Goal: Check status: Check status

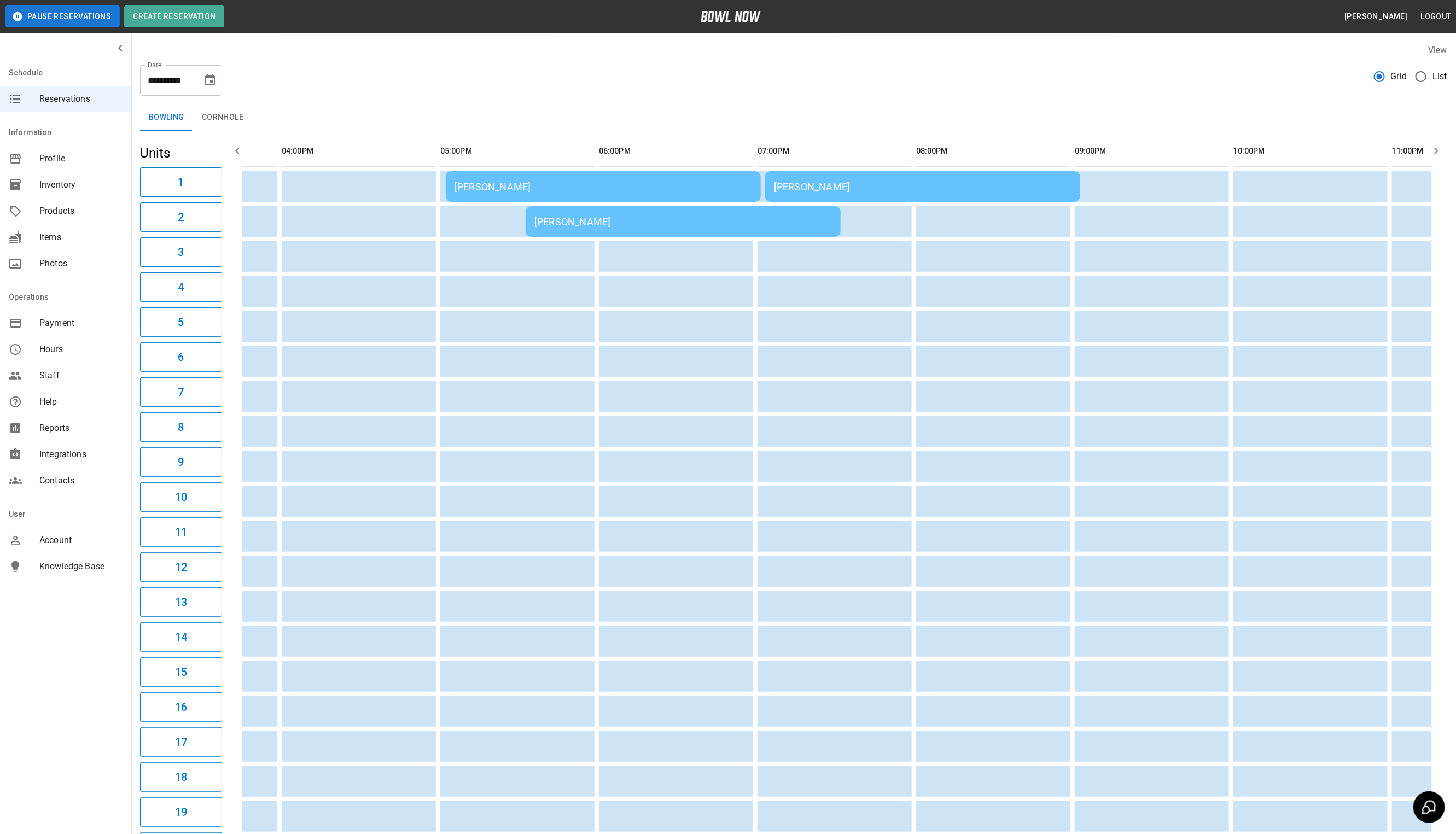
click at [637, 186] on div "[PERSON_NAME]" at bounding box center [603, 187] width 297 height 11
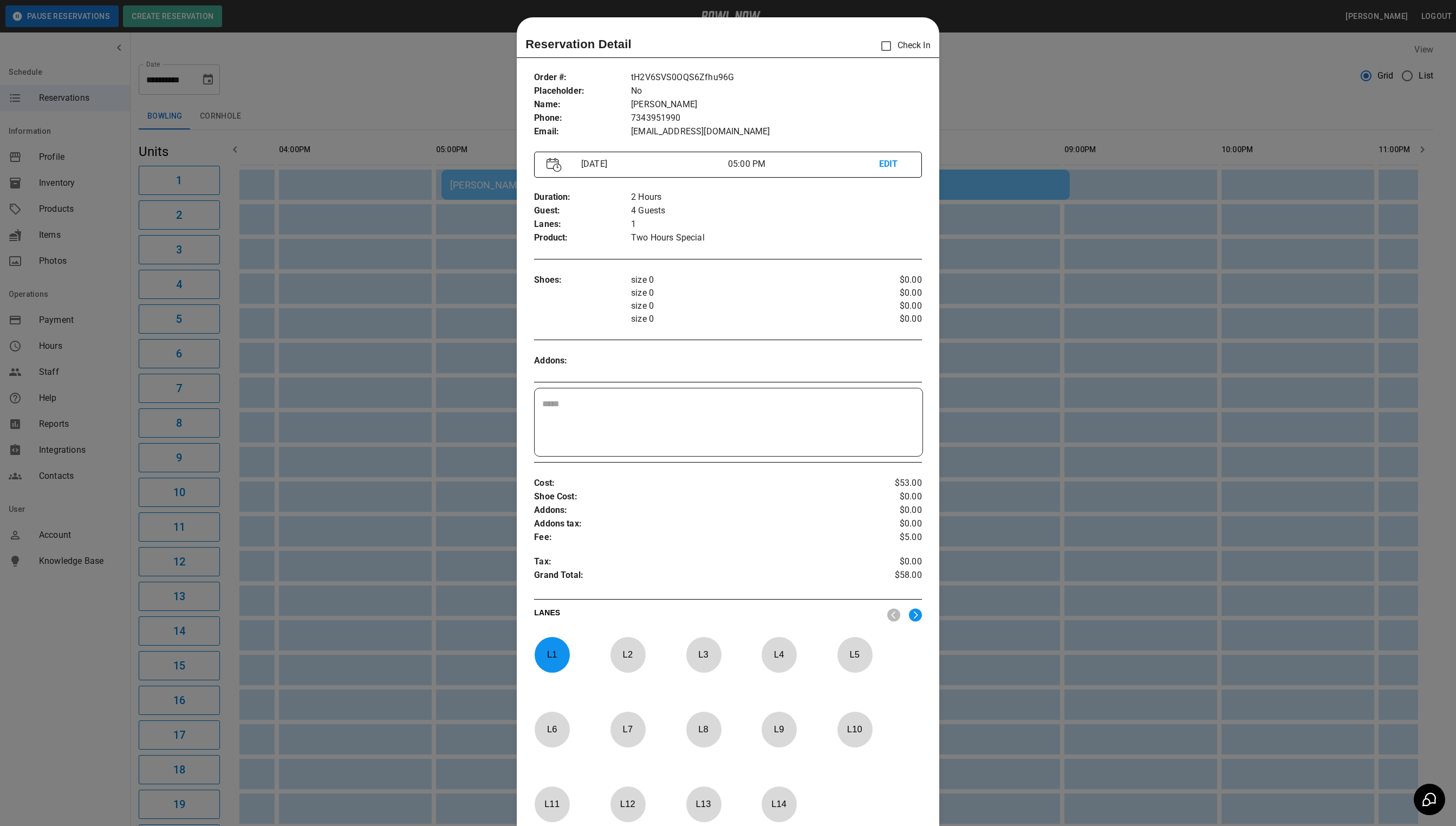
scroll to position [17, 0]
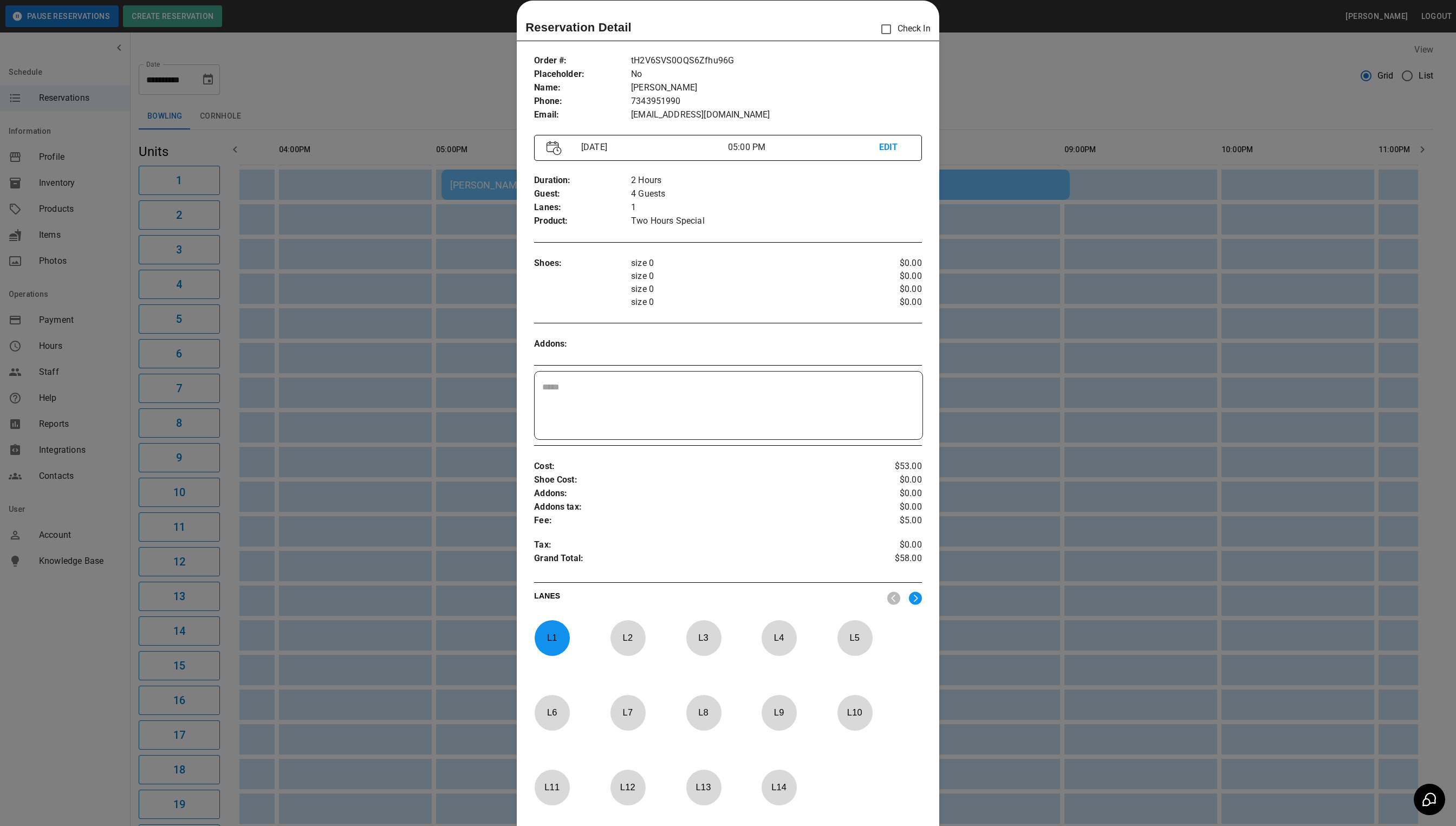
click at [1137, 70] on div at bounding box center [728, 413] width 1456 height 826
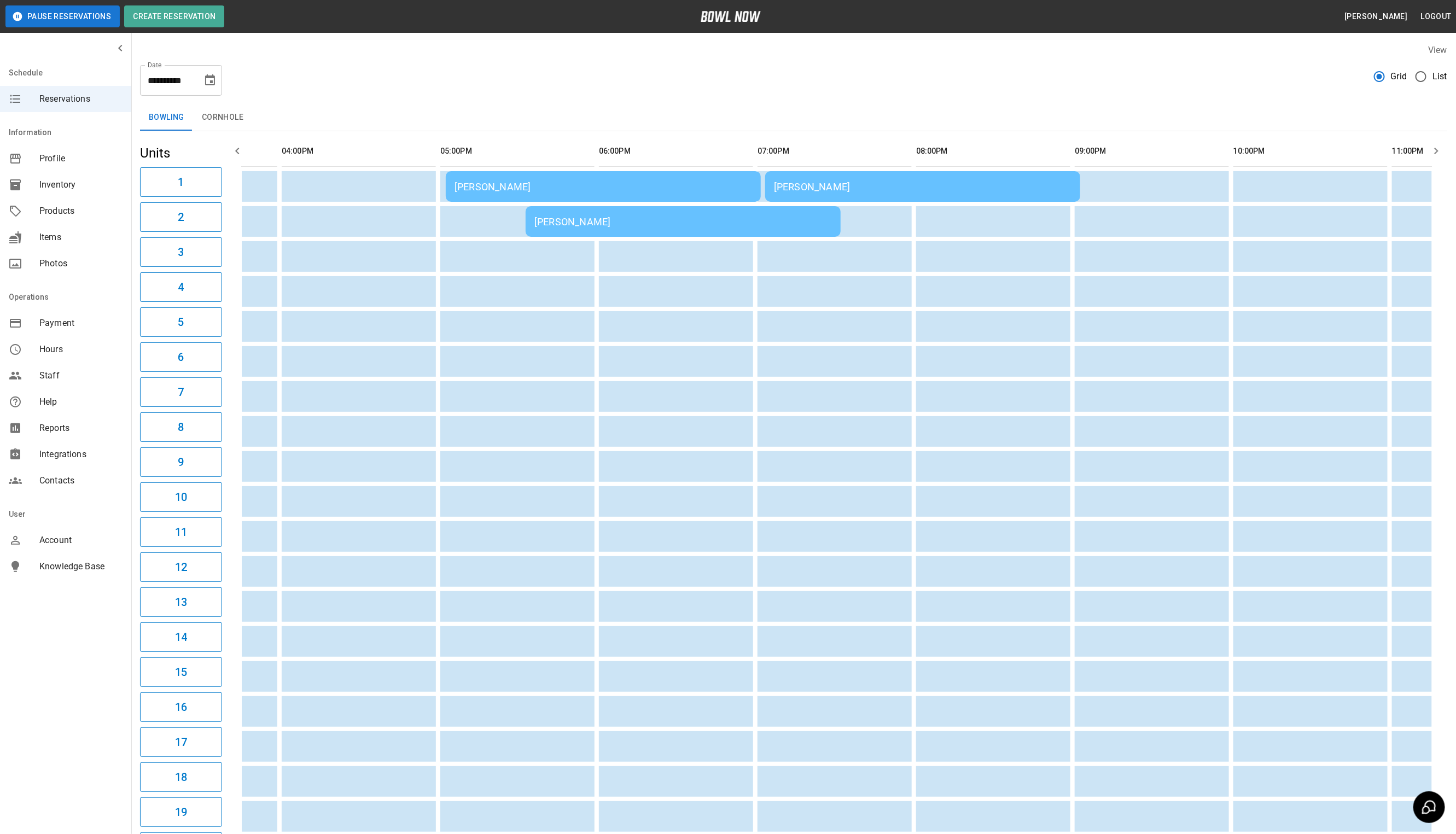
click at [609, 227] on div "[PERSON_NAME]" at bounding box center [683, 222] width 297 height 11
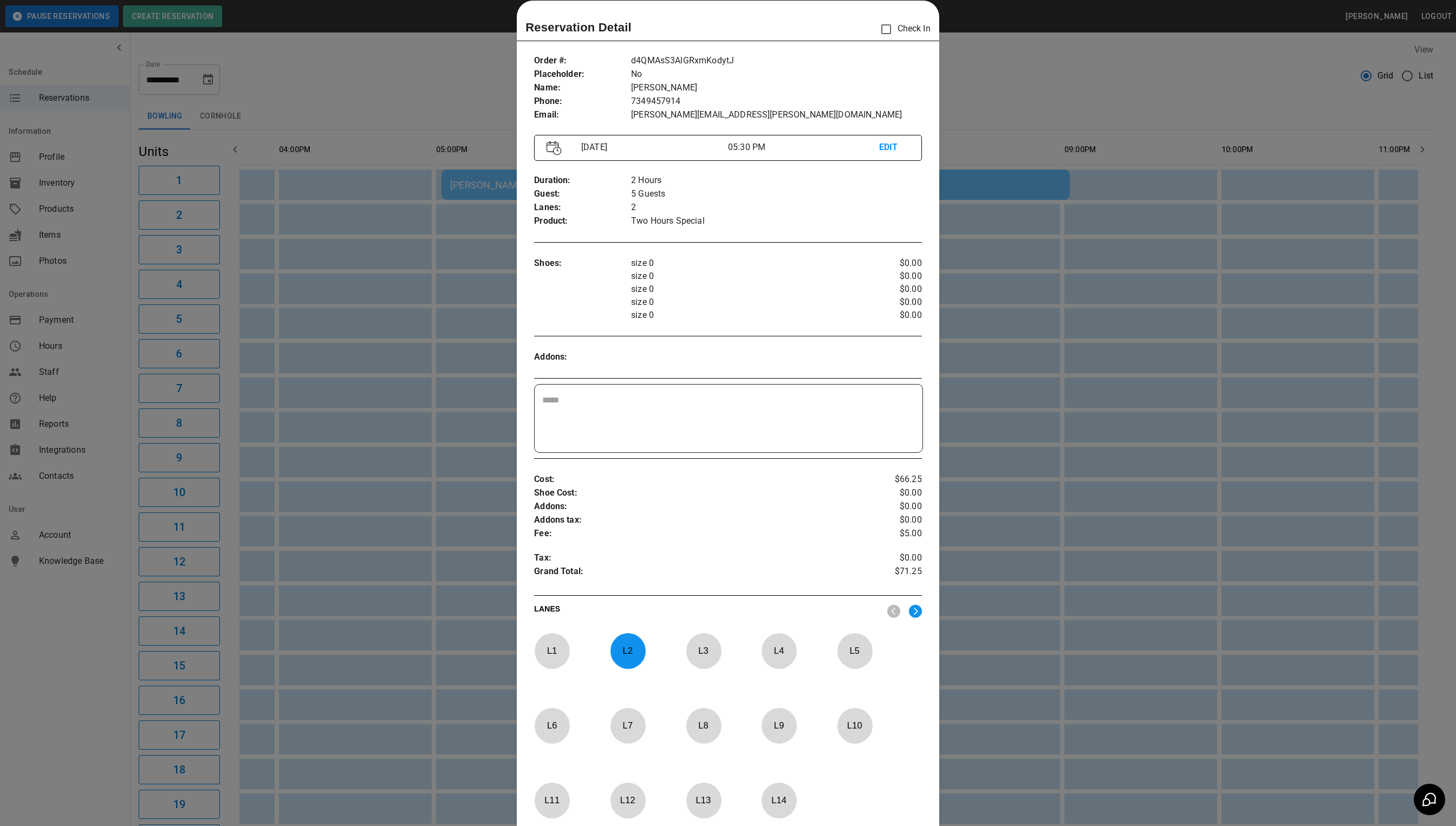
click at [1003, 82] on div at bounding box center [728, 413] width 1456 height 826
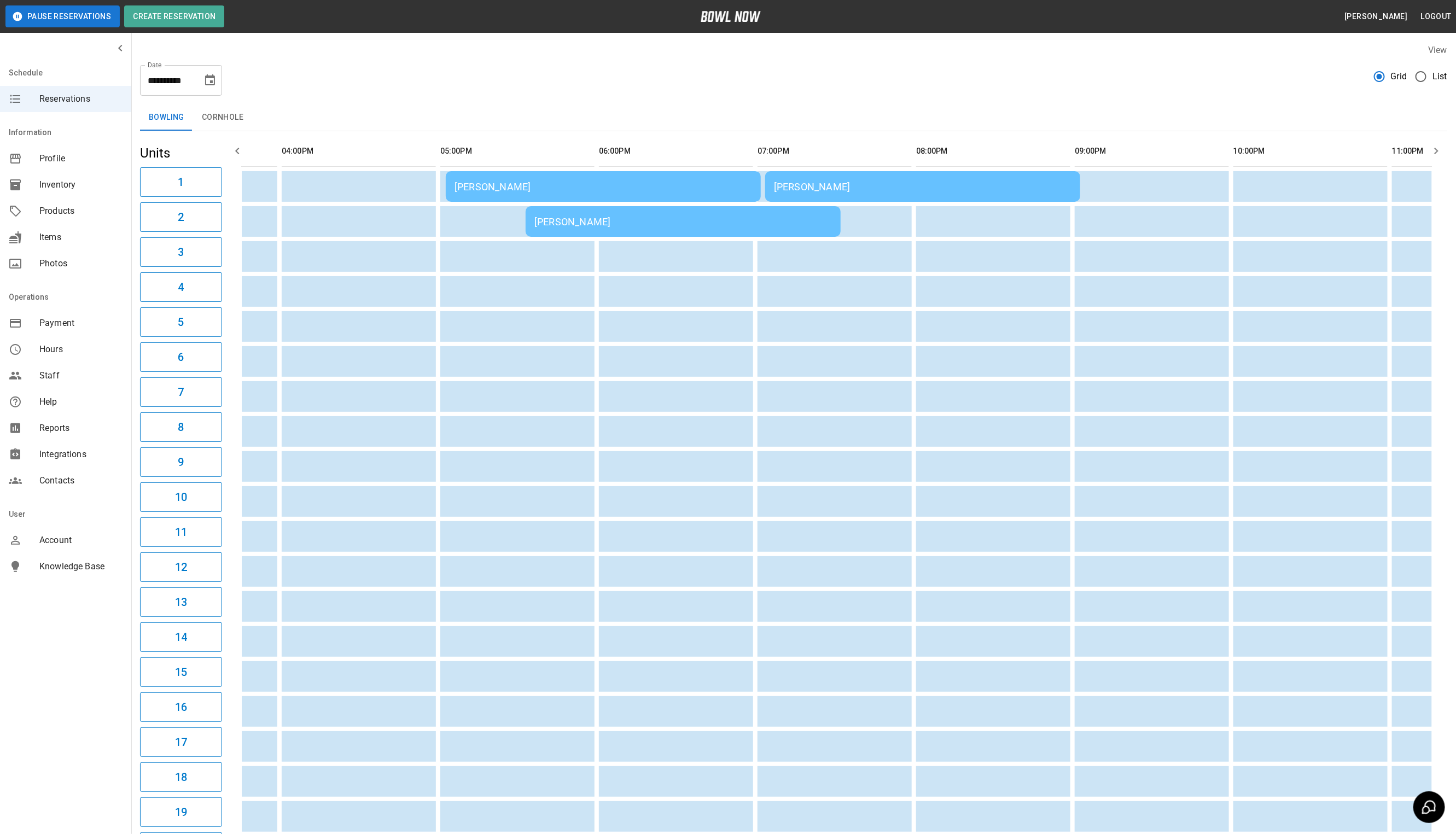
click at [903, 186] on div "[PERSON_NAME]" at bounding box center [922, 187] width 297 height 11
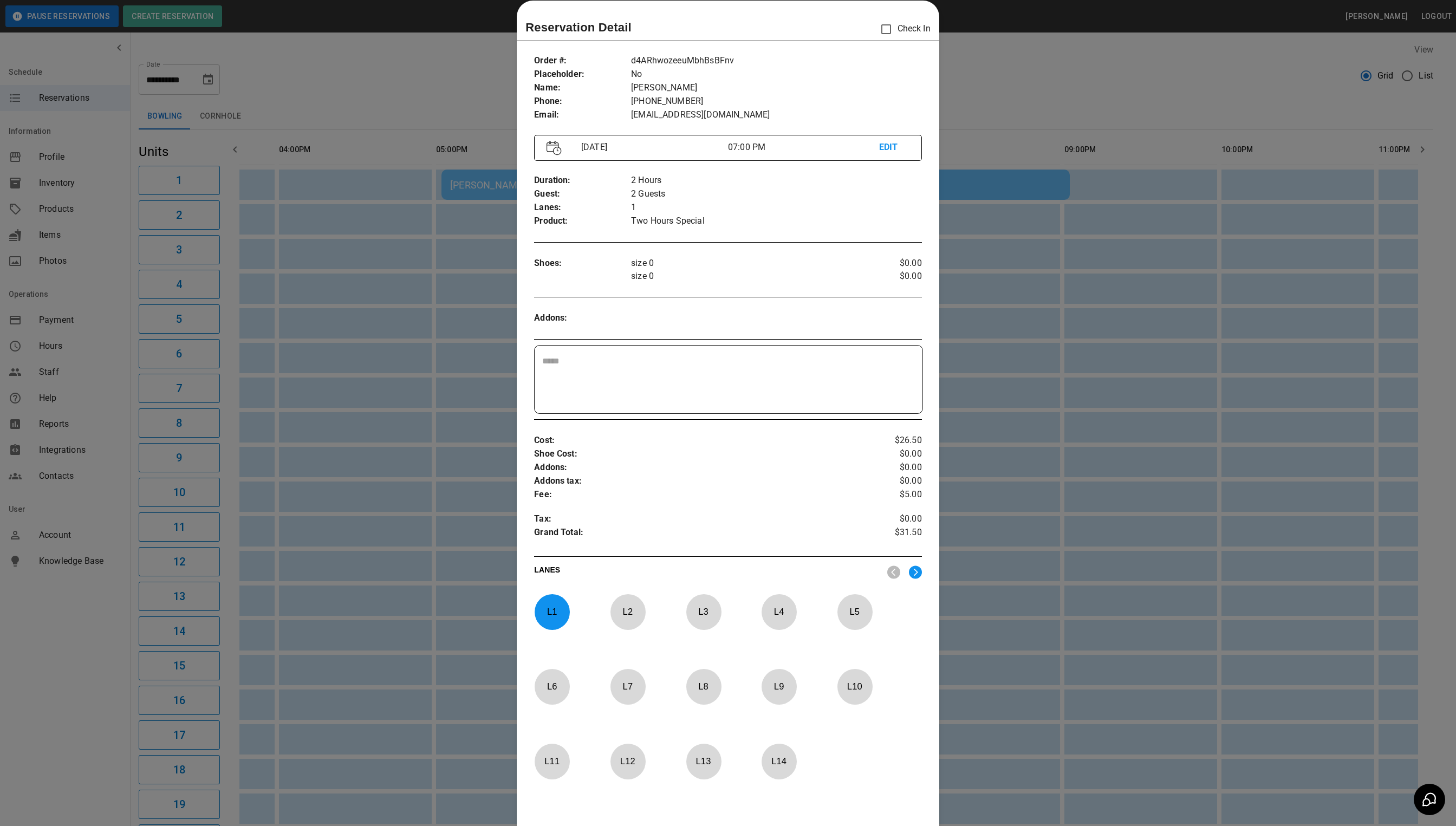
click at [1087, 86] on div at bounding box center [728, 413] width 1456 height 826
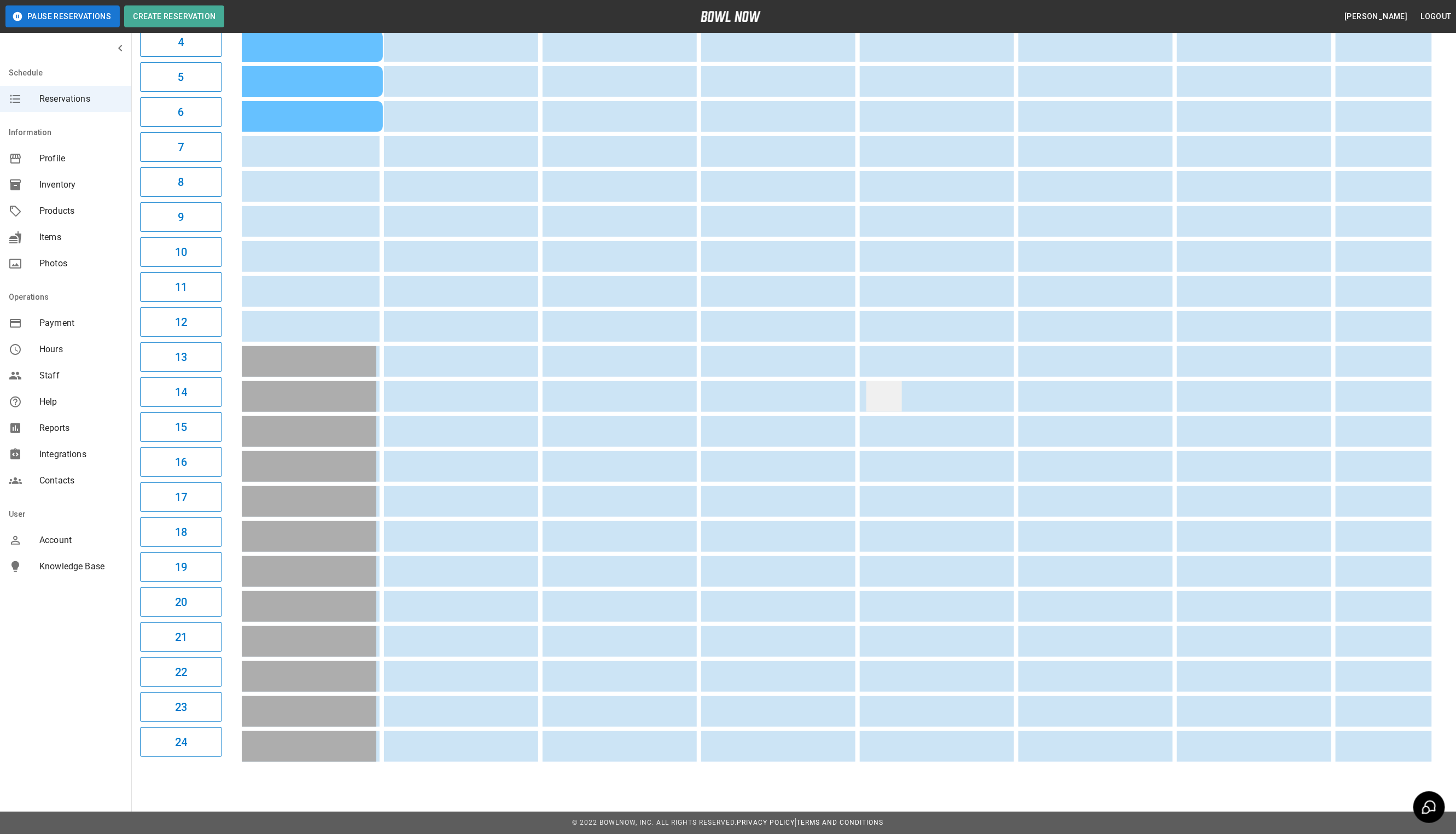
scroll to position [135, 0]
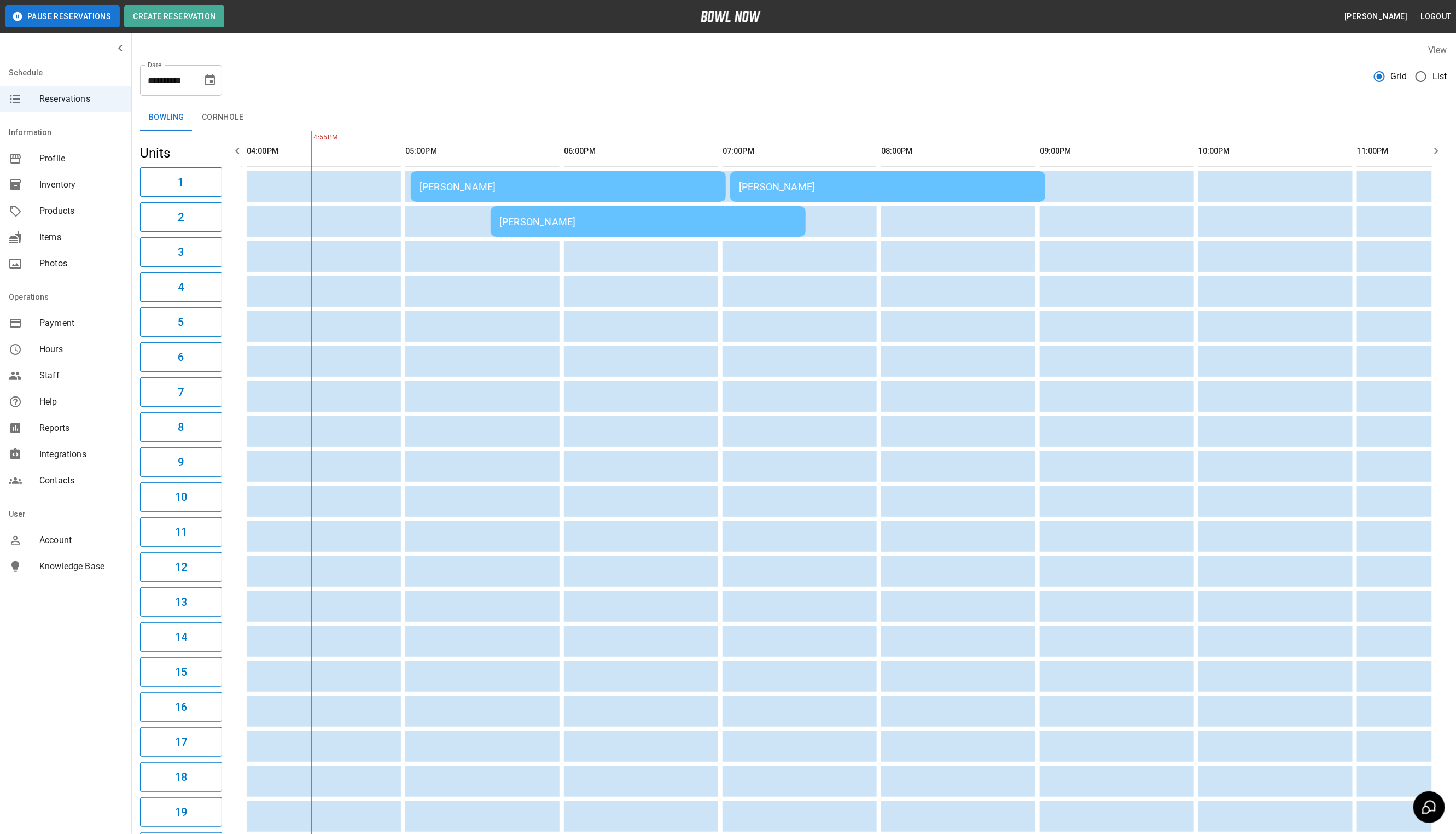
click at [514, 190] on div "[PERSON_NAME]" at bounding box center [568, 187] width 297 height 11
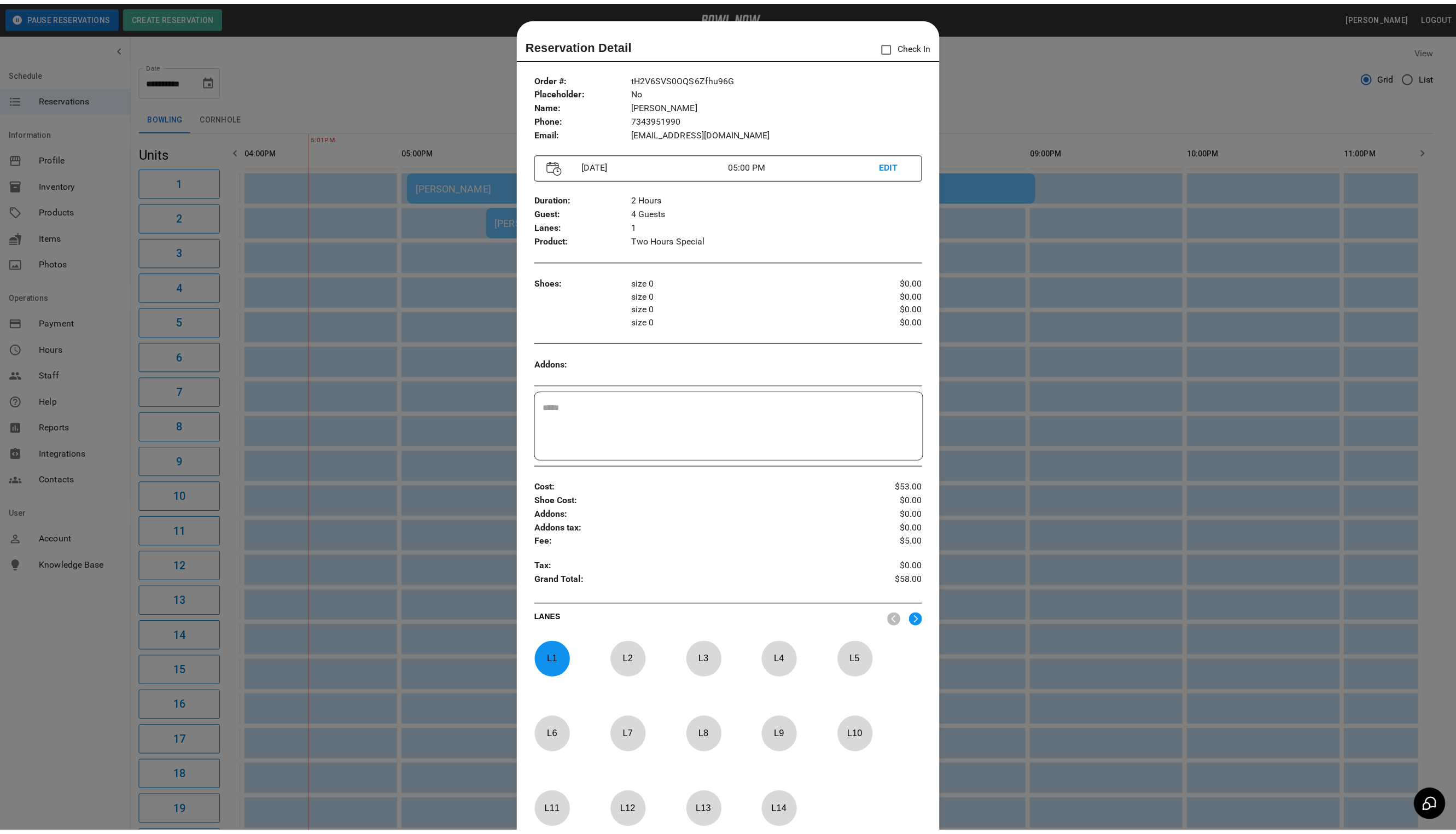
scroll to position [17, 0]
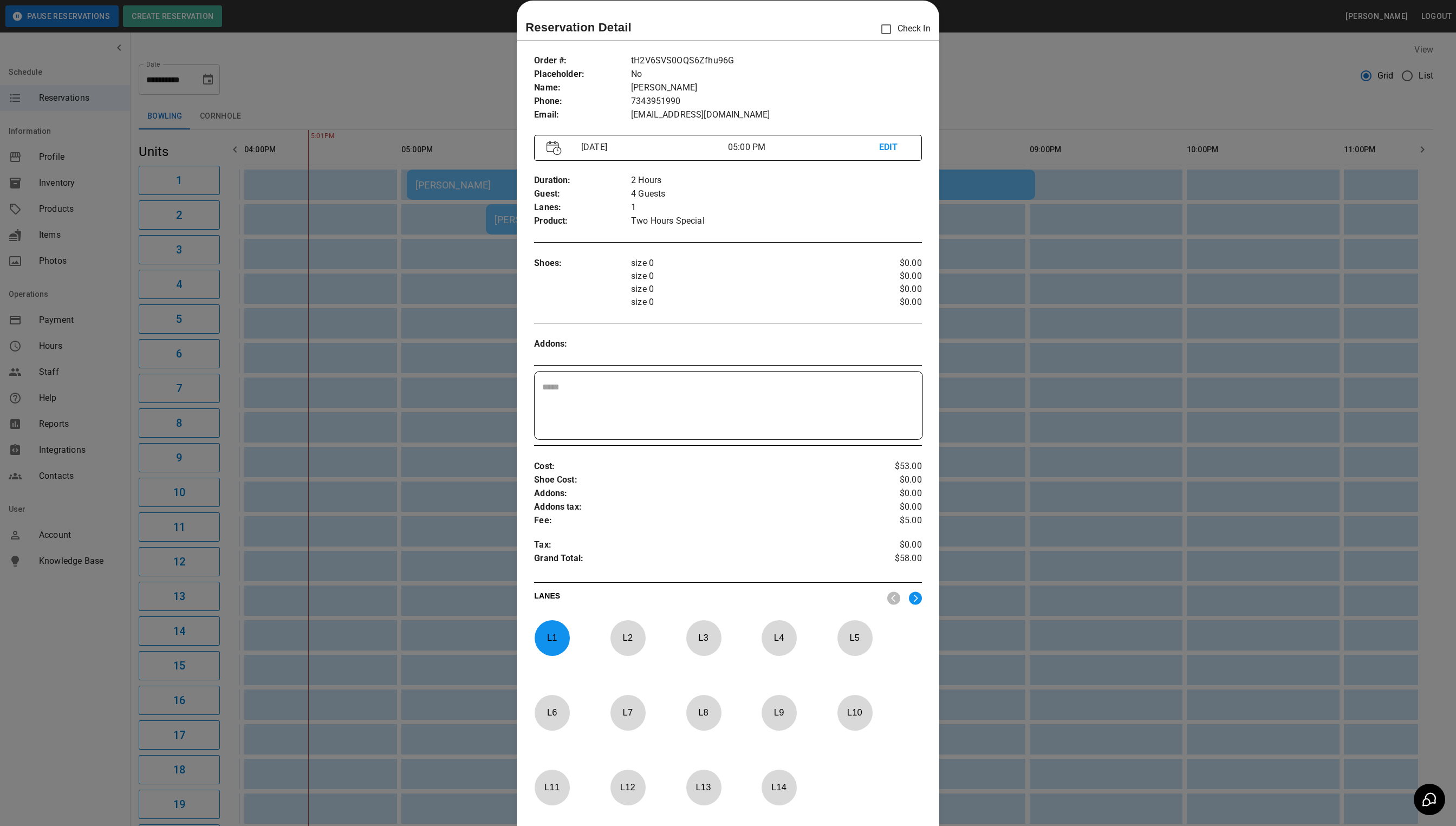
click at [435, 113] on div at bounding box center [728, 413] width 1456 height 826
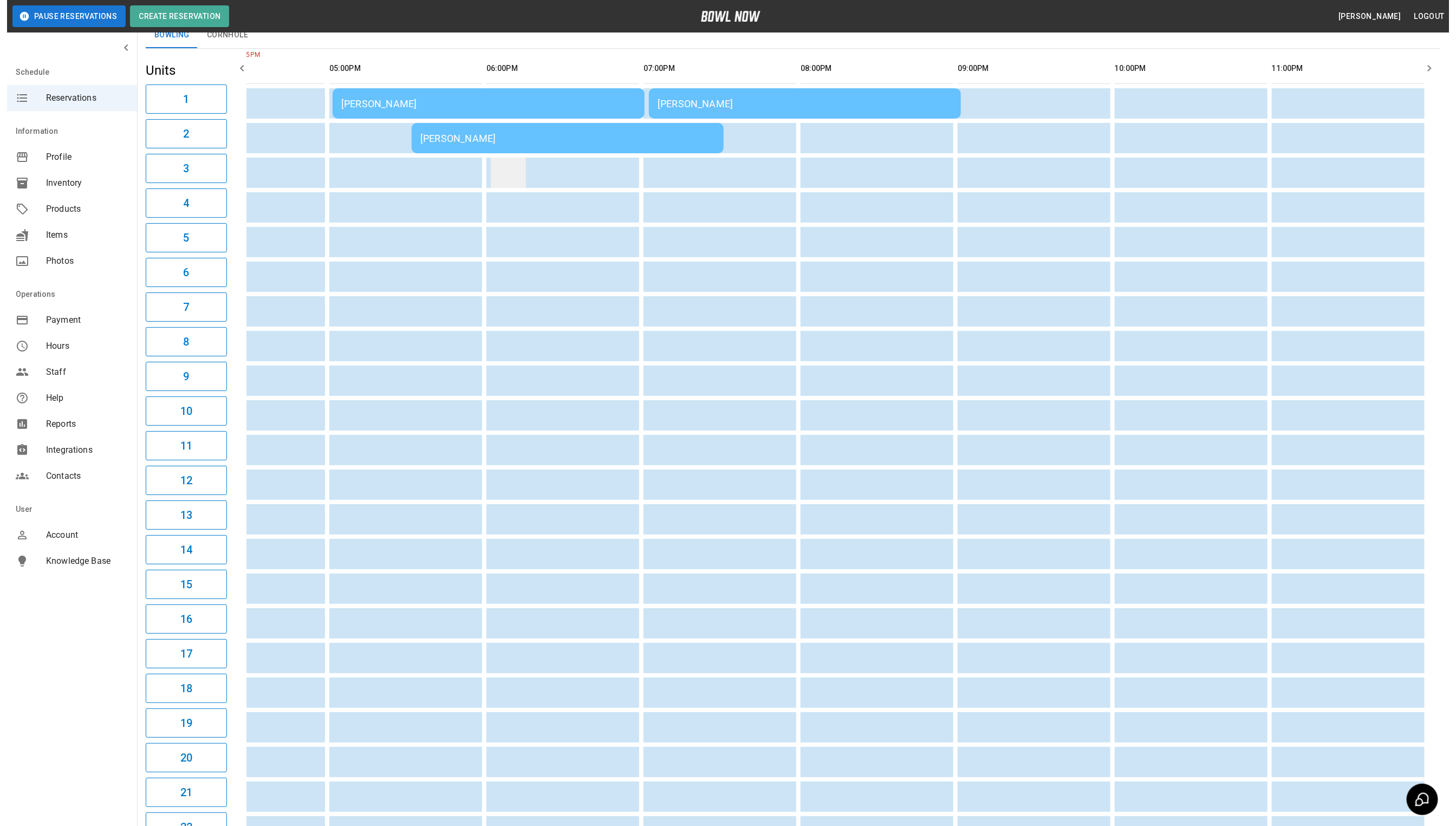
scroll to position [0, 0]
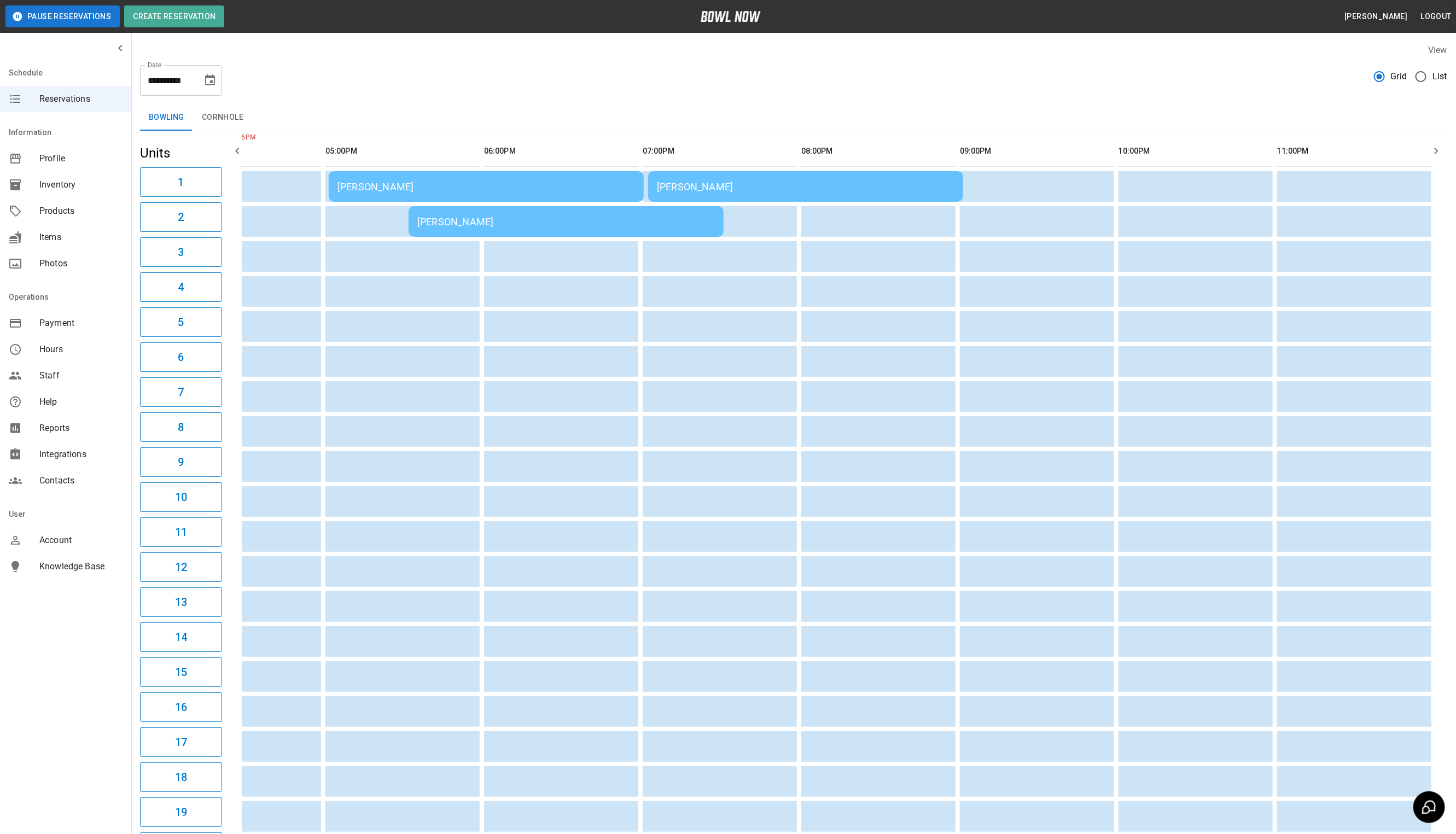
click at [540, 220] on div "[PERSON_NAME]" at bounding box center [566, 222] width 297 height 11
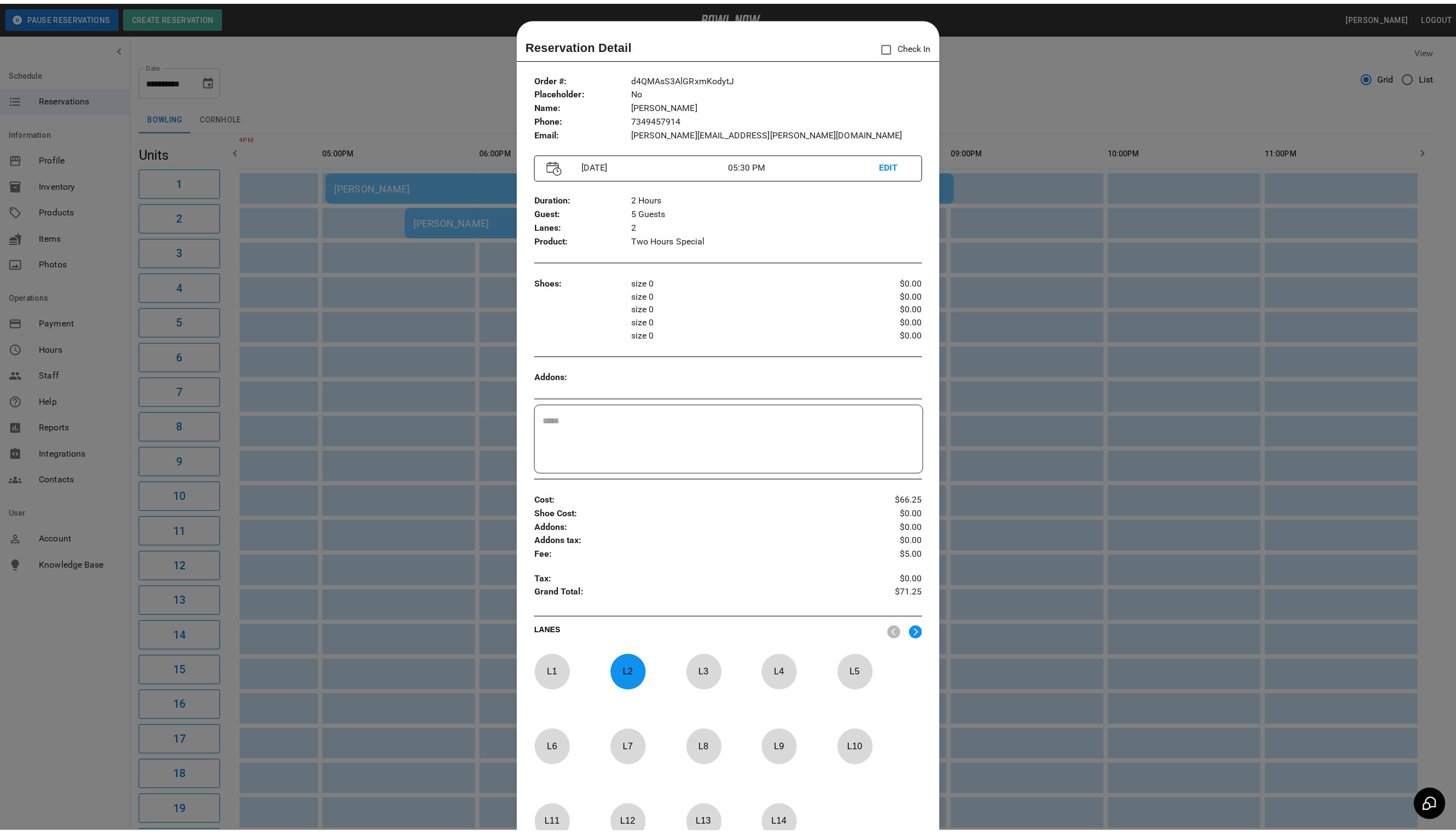
scroll to position [17, 0]
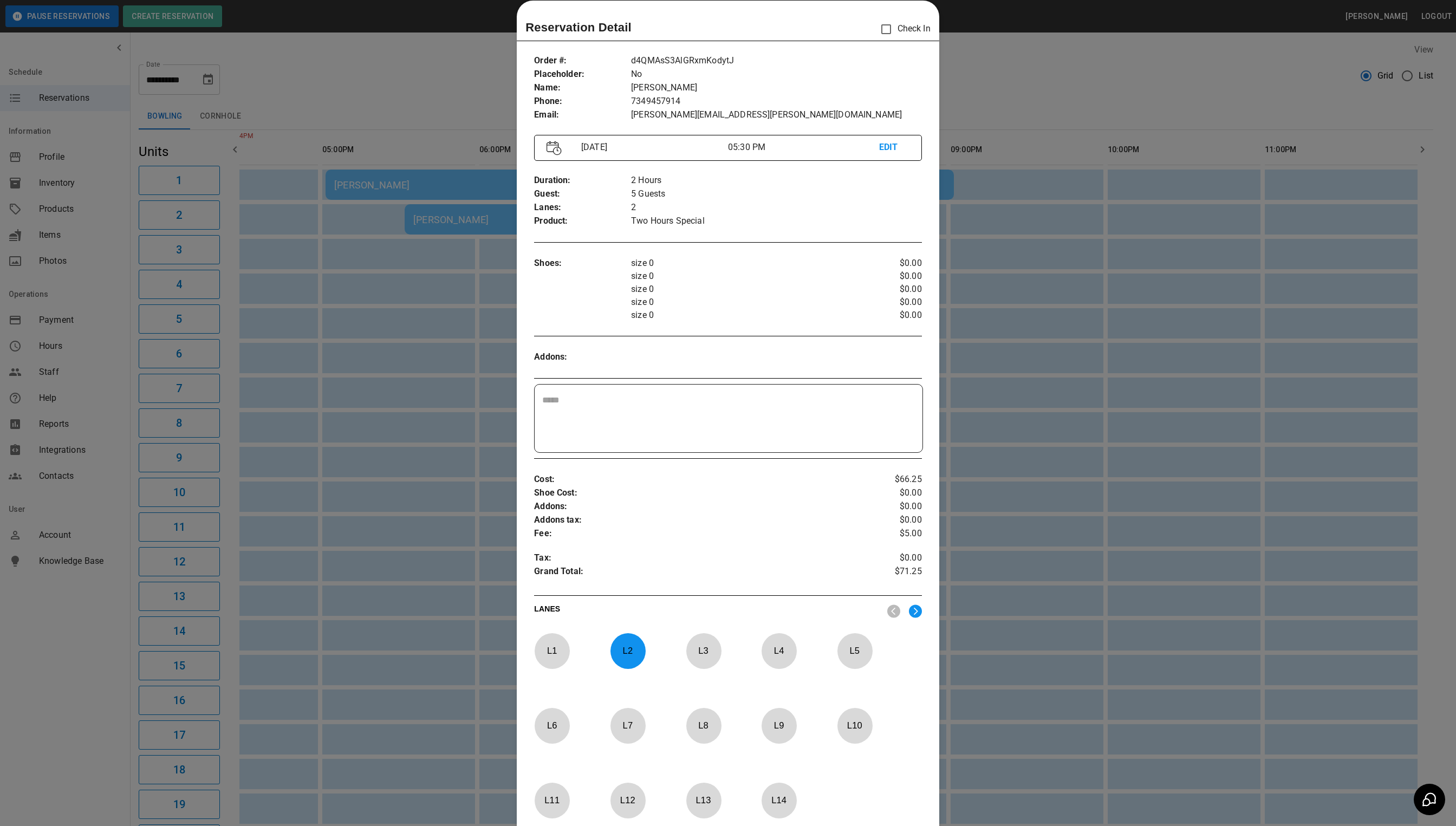
click at [1154, 91] on div at bounding box center [728, 413] width 1456 height 826
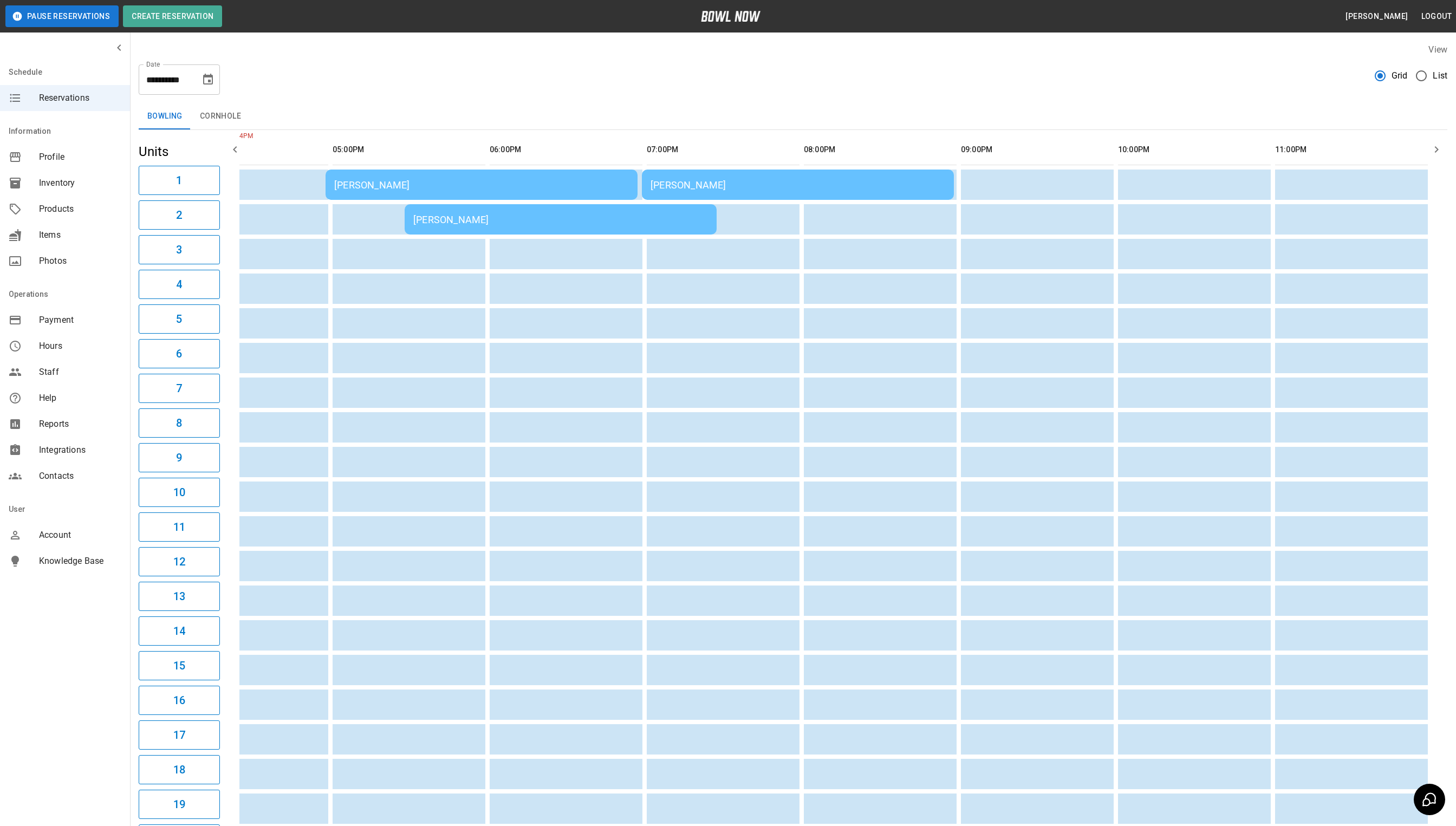
scroll to position [0, 695]
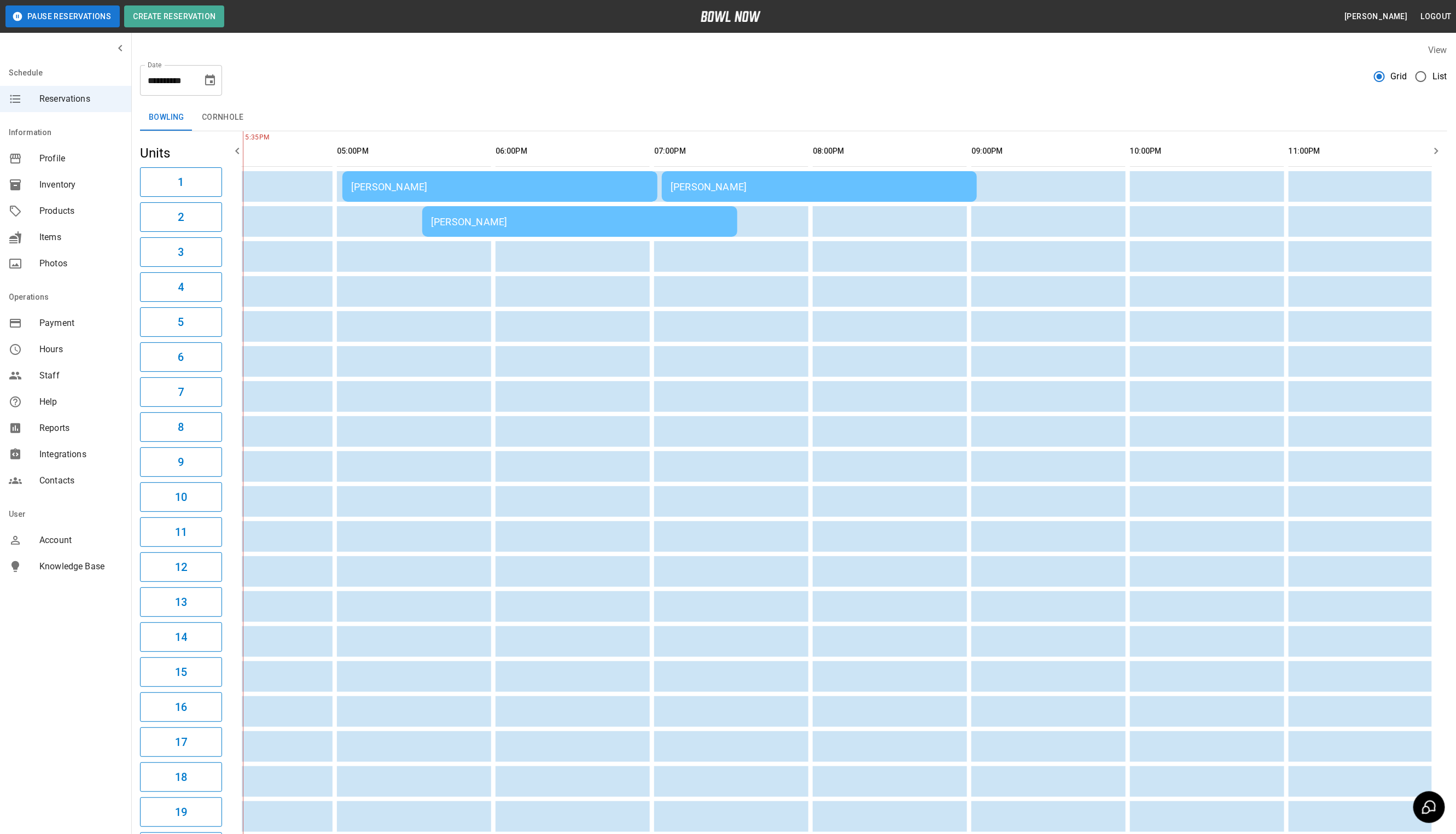
click at [544, 217] on div "[PERSON_NAME]" at bounding box center [579, 222] width 297 height 11
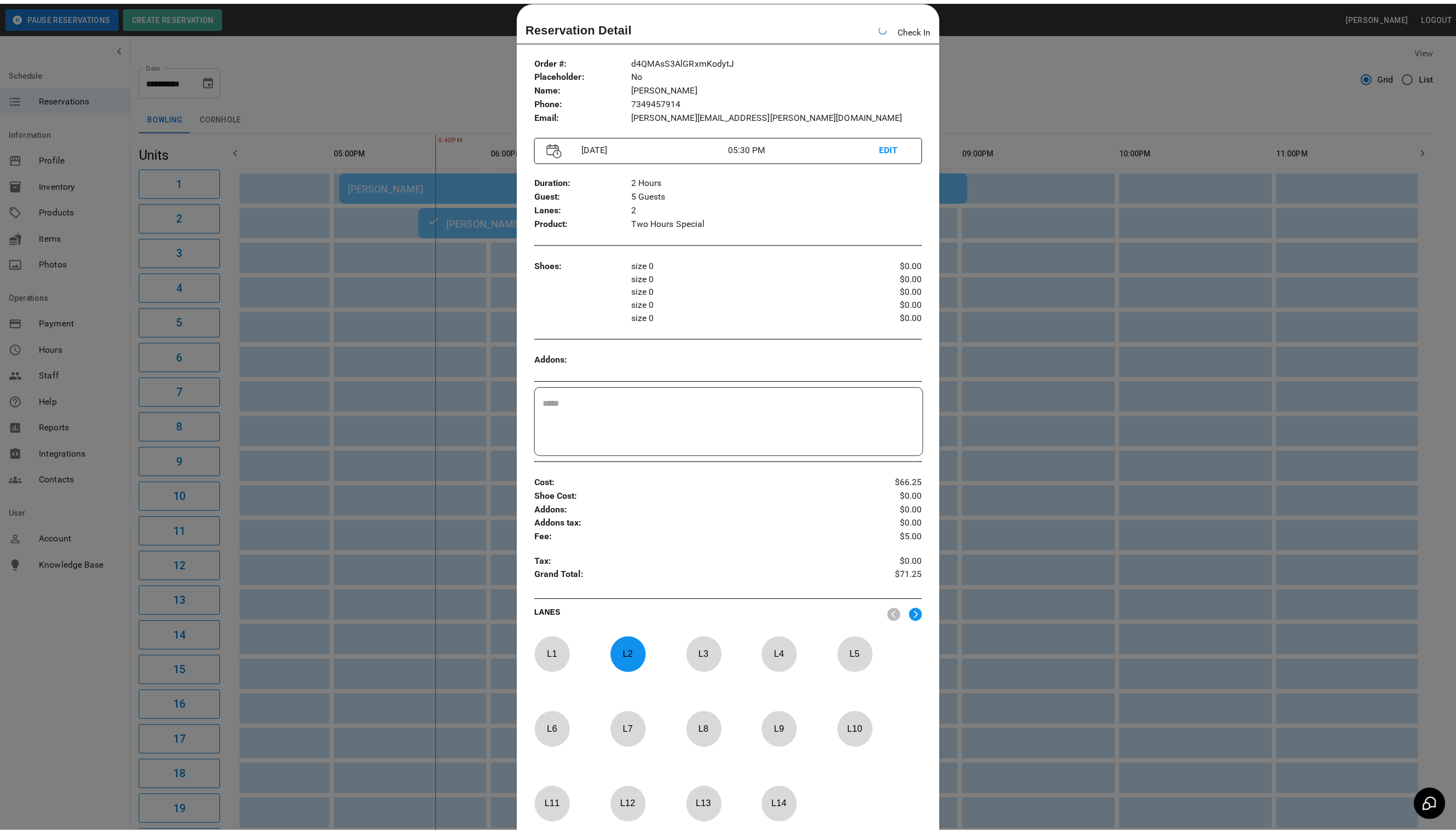
scroll to position [0, 716]
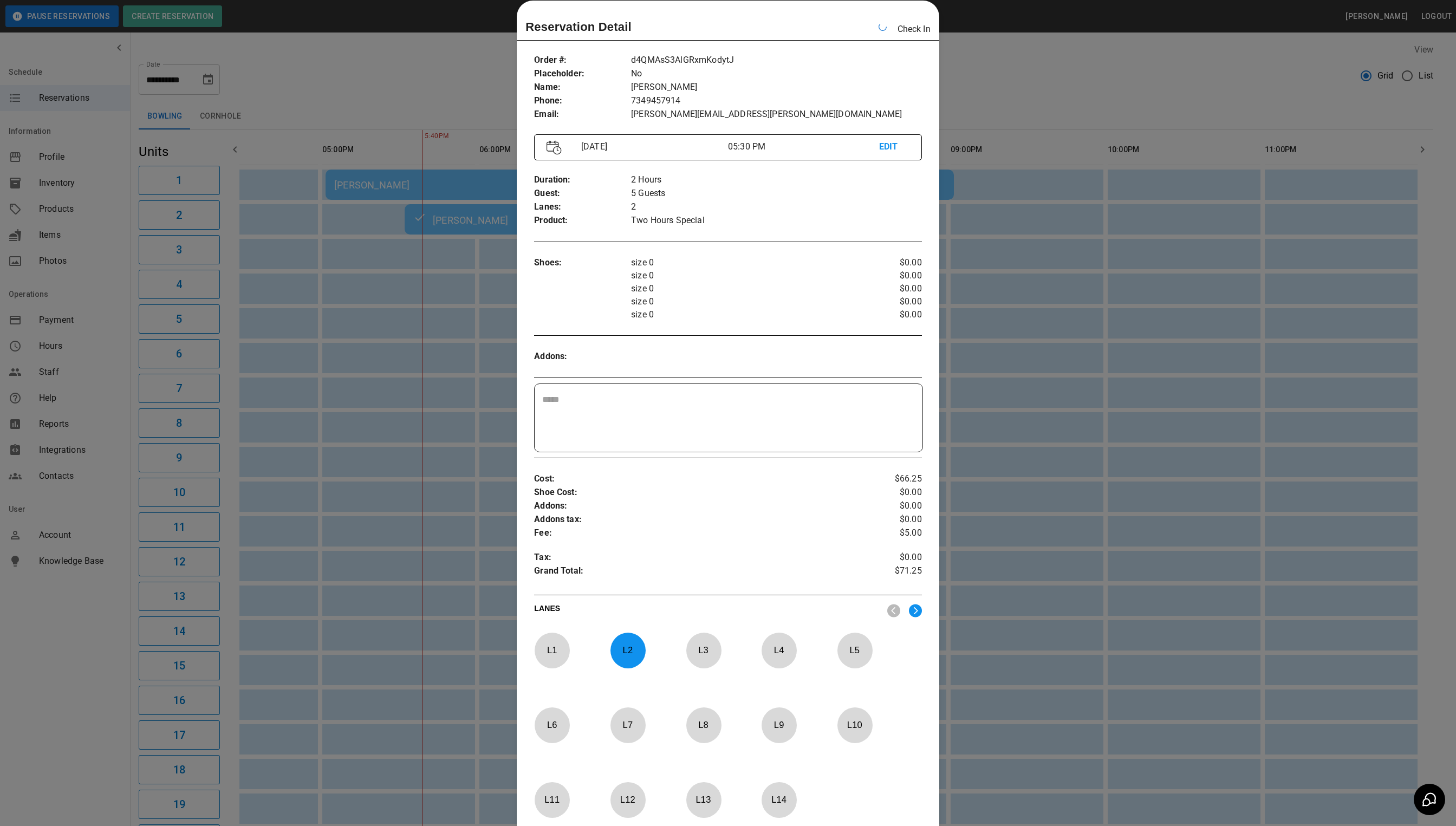
click at [982, 51] on div at bounding box center [728, 413] width 1456 height 826
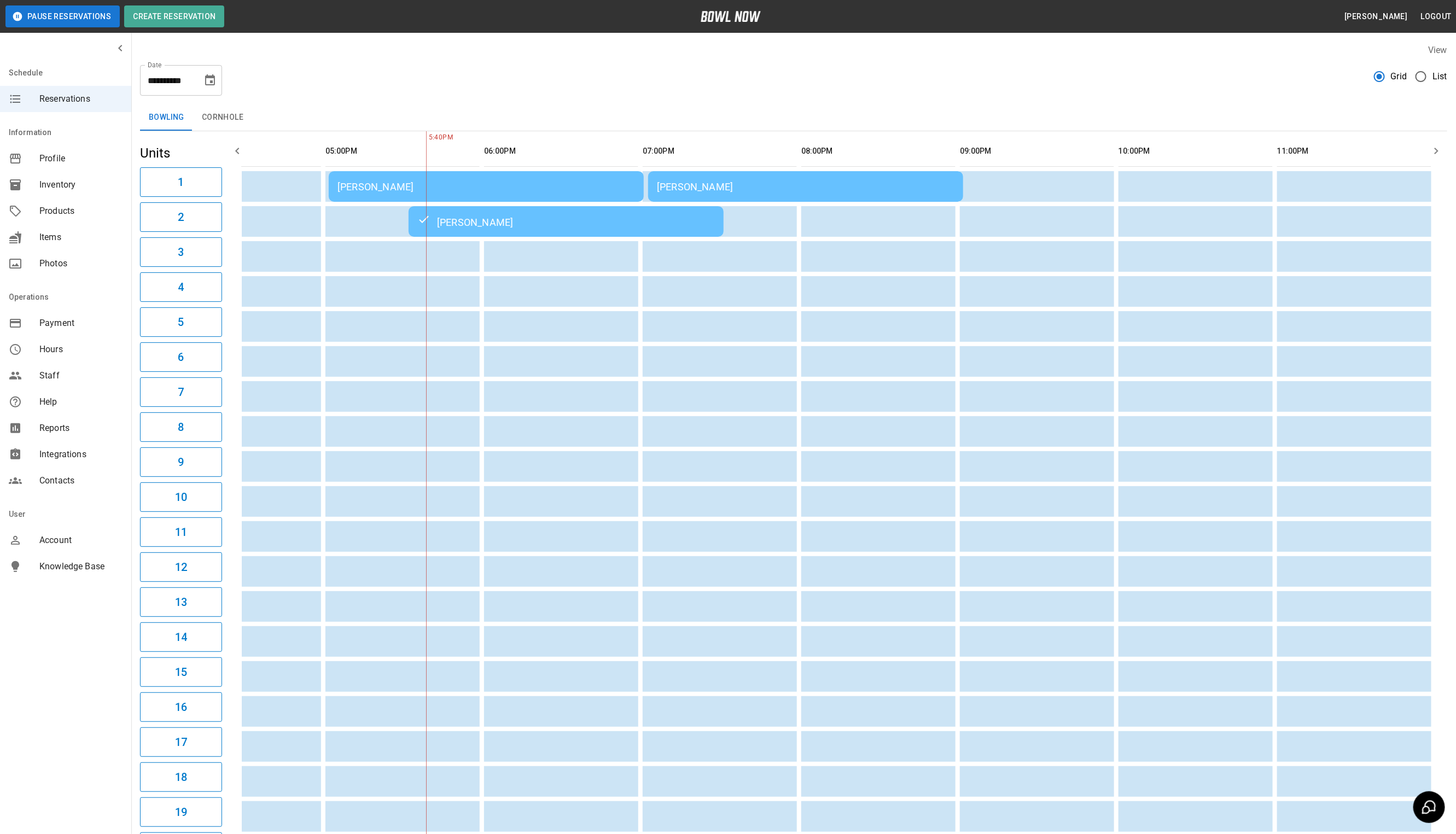
scroll to position [0, 702]
